Goal: Task Accomplishment & Management: Complete application form

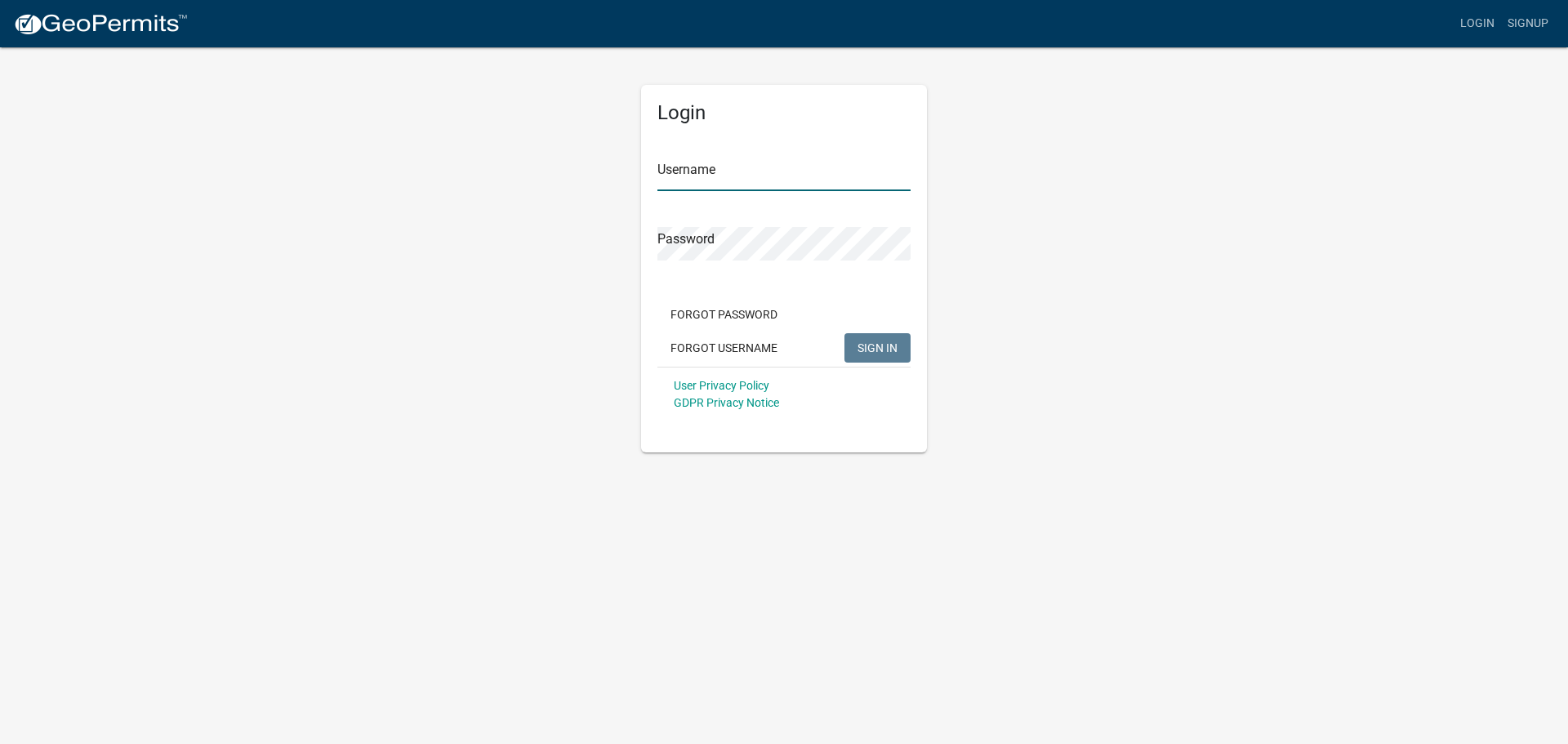
type input "kbos"
click at [901, 350] on button "SIGN IN" at bounding box center [877, 347] width 66 height 29
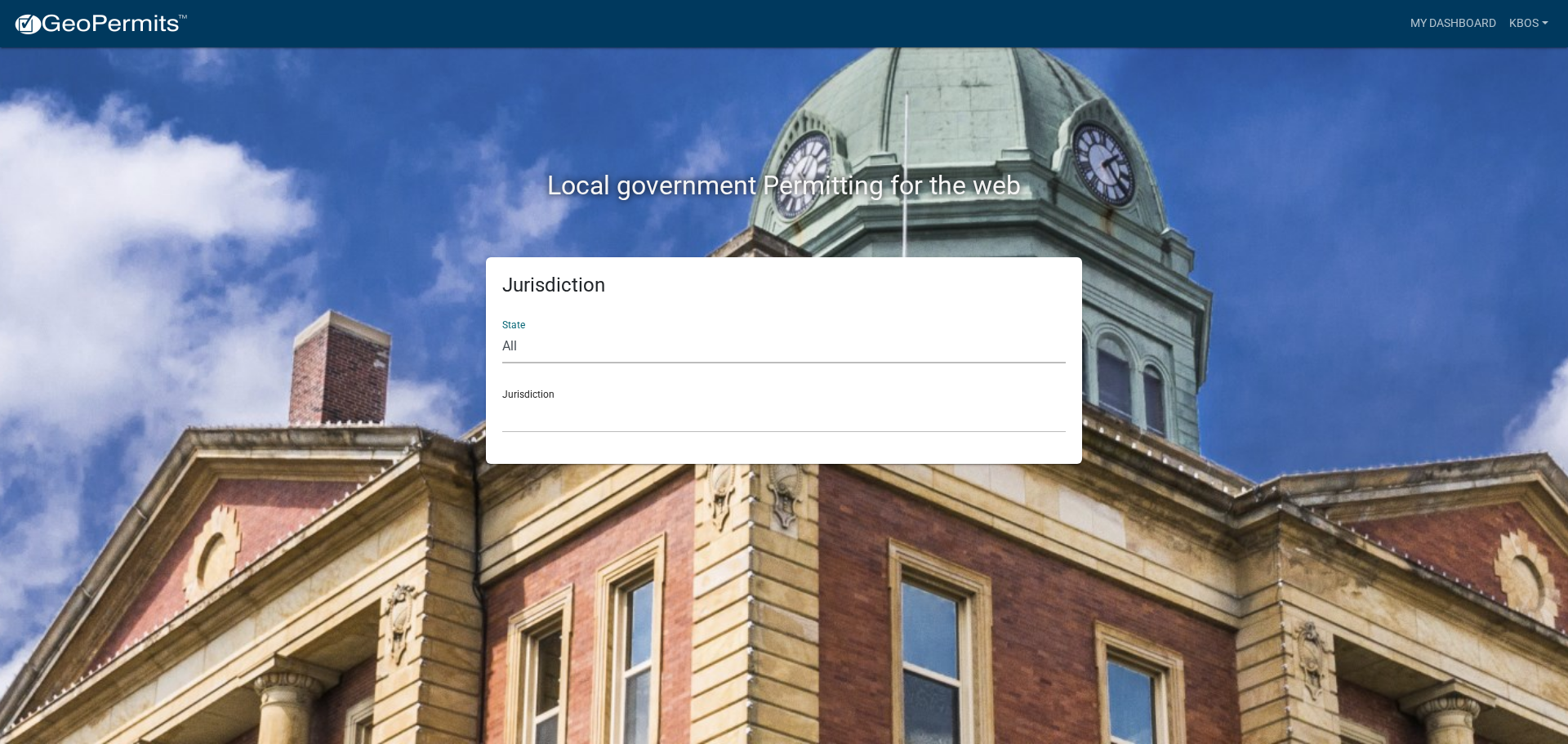
click at [556, 347] on select "All [US_STATE] [US_STATE] [US_STATE] [US_STATE] [US_STATE] [US_STATE] [US_STATE…" at bounding box center [783, 347] width 563 height 34
click at [557, 312] on div "State All [US_STATE] [US_STATE] [US_STATE] [US_STATE] [US_STATE] [US_STATE] [US…" at bounding box center [783, 335] width 563 height 56
click at [550, 414] on select "[GEOGRAPHIC_DATA], [US_STATE] [GEOGRAPHIC_DATA], [US_STATE][PERSON_NAME][GEOGRA…" at bounding box center [783, 415] width 563 height 34
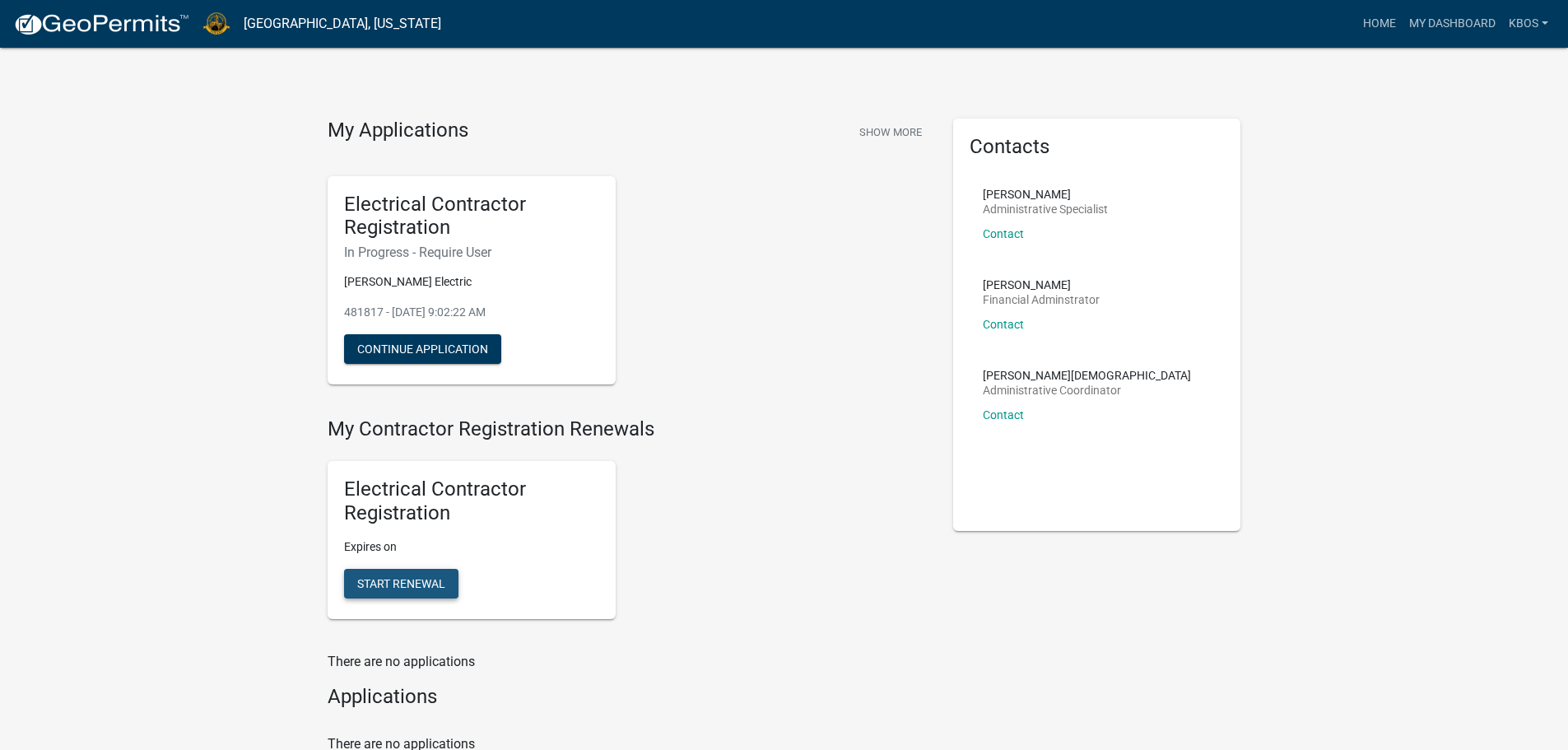
click at [400, 588] on span "Start Renewal" at bounding box center [400, 583] width 88 height 13
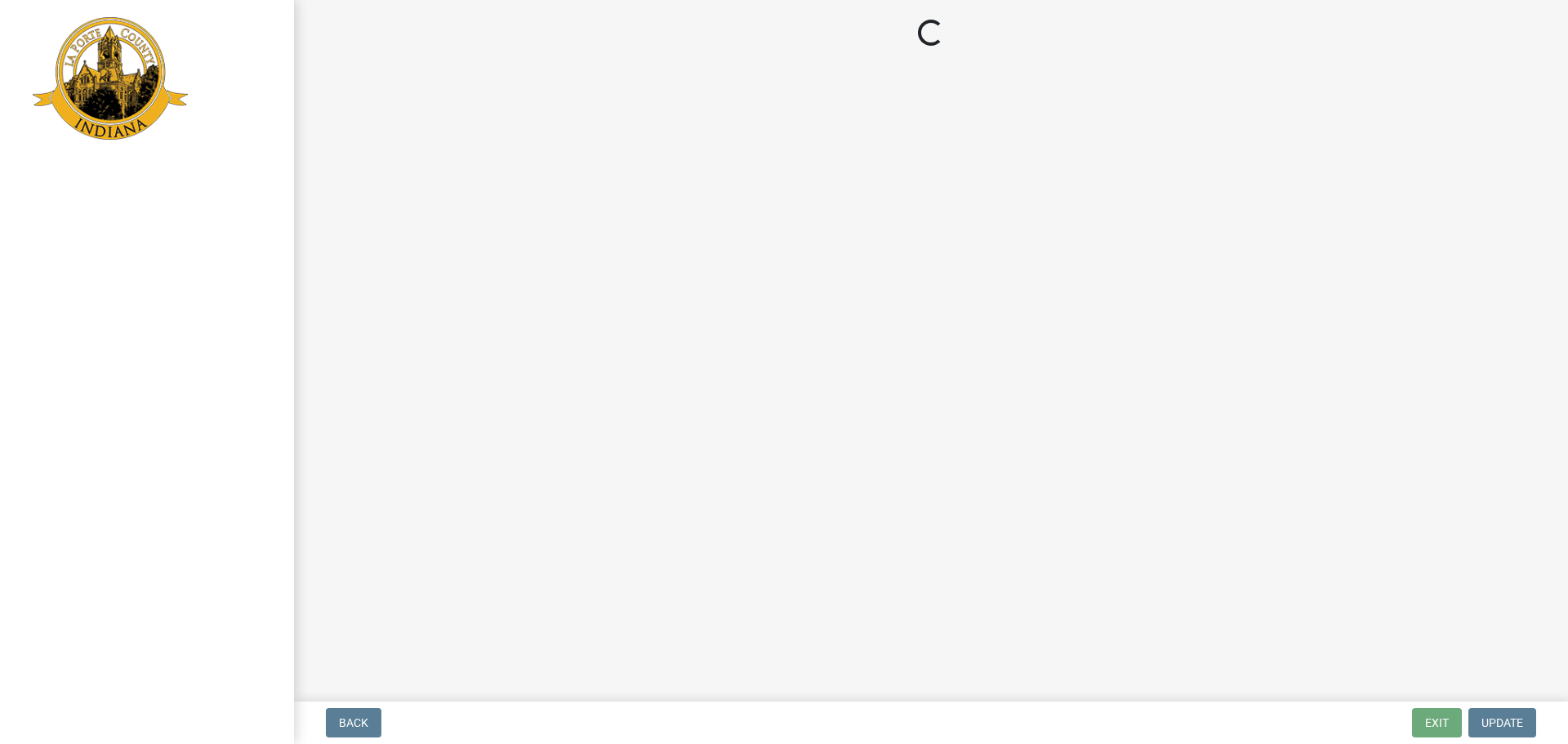
select select "MI"
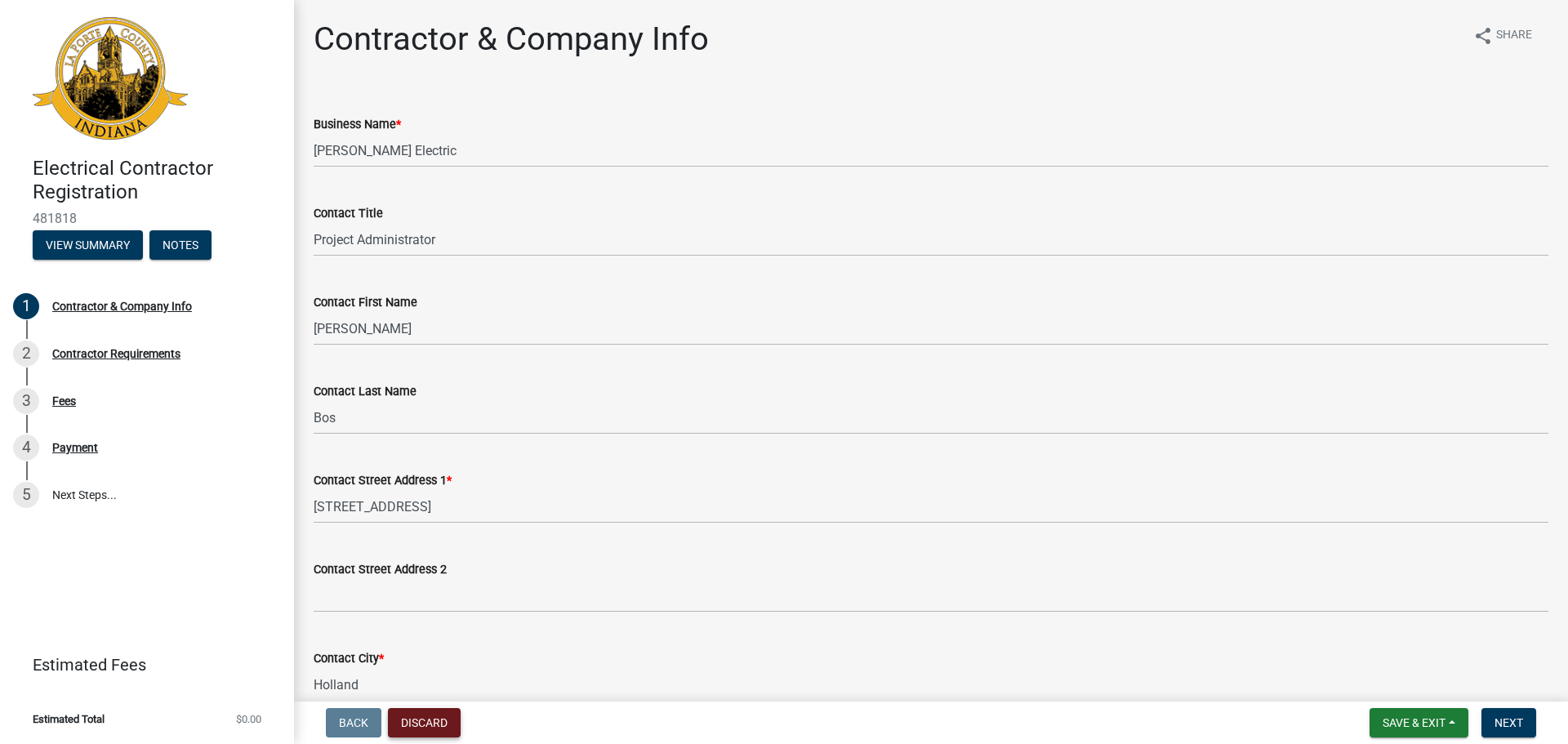
click at [434, 725] on button "Discard" at bounding box center [423, 723] width 73 height 29
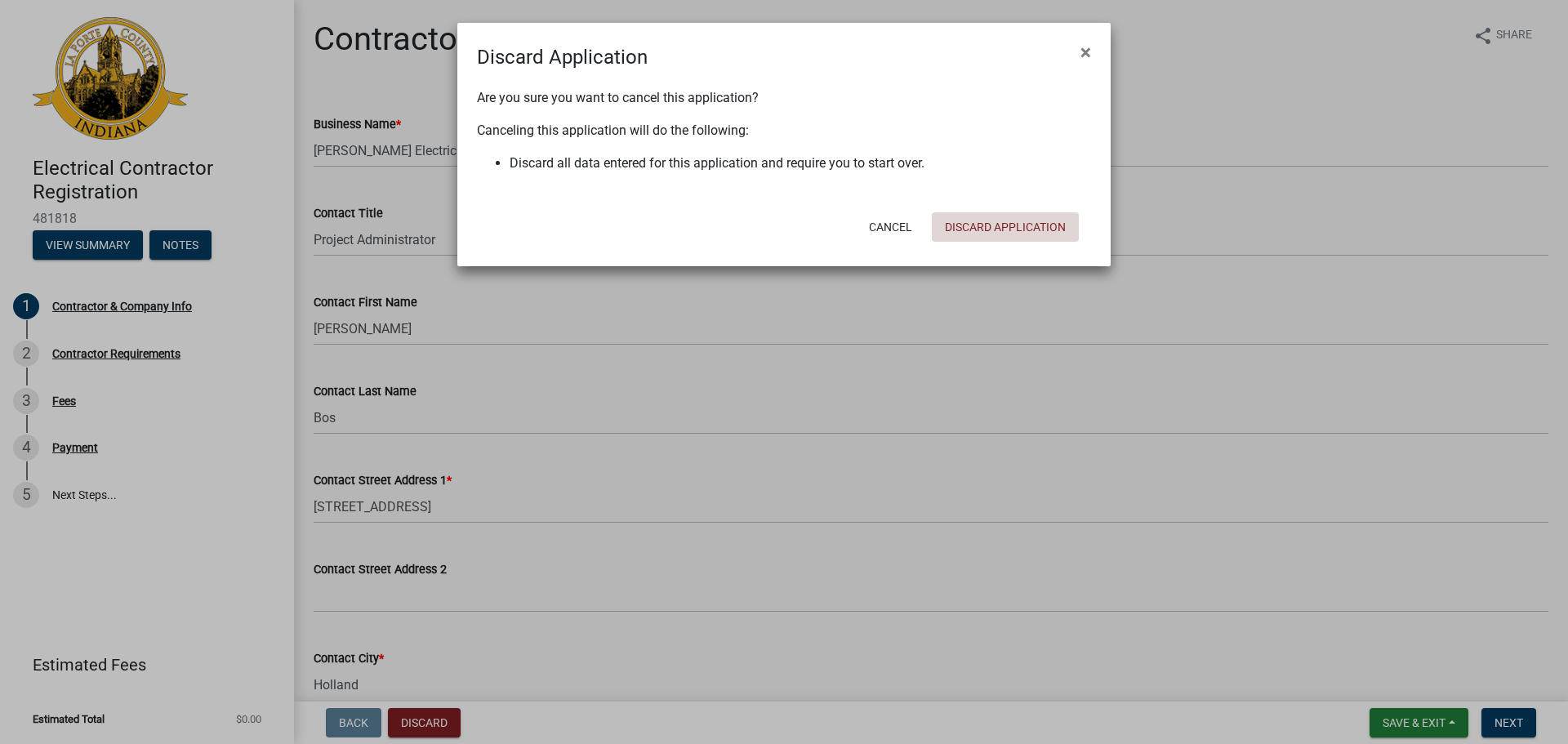
click at [1019, 219] on button "Discard Application" at bounding box center [1006, 227] width 147 height 29
